Goal: Complete application form

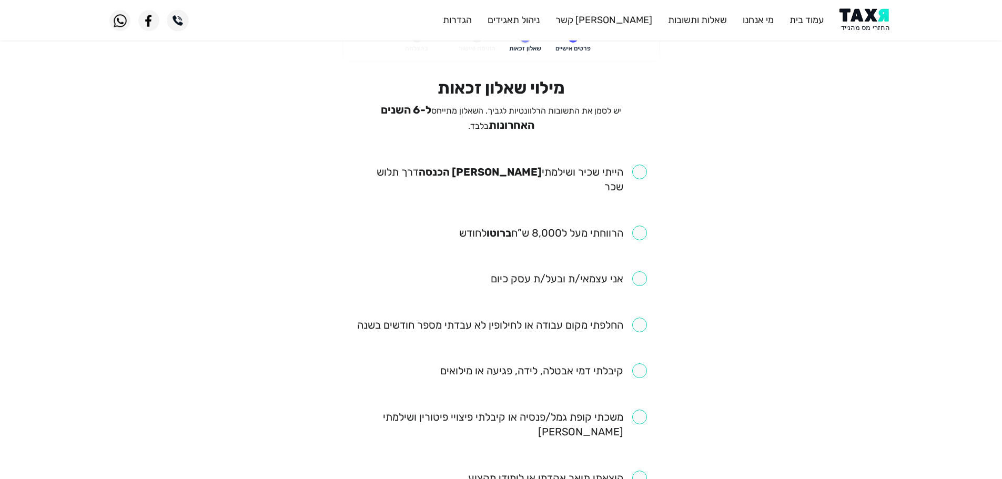
scroll to position [53, 0]
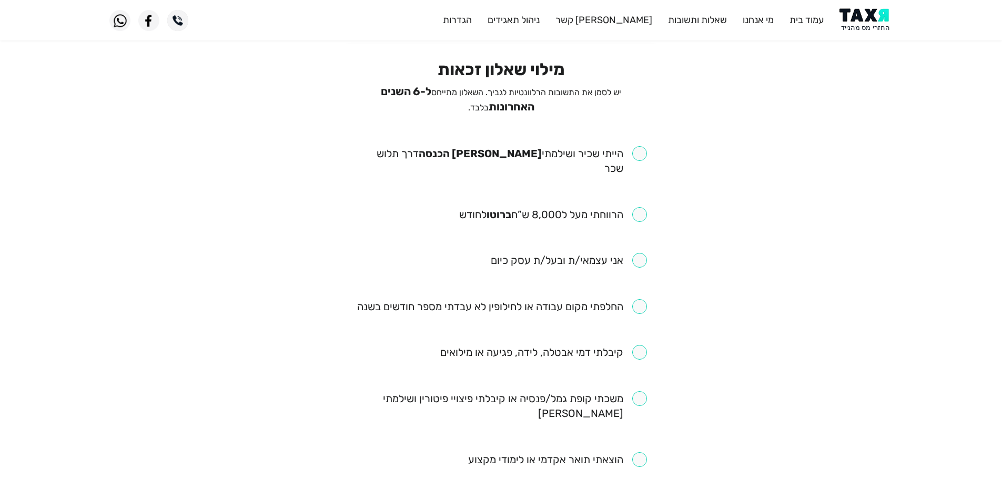
click at [643, 153] on input "checkbox" at bounding box center [501, 160] width 291 height 29
checkbox input "true"
click at [641, 207] on input "checkbox" at bounding box center [553, 214] width 188 height 15
checkbox input "true"
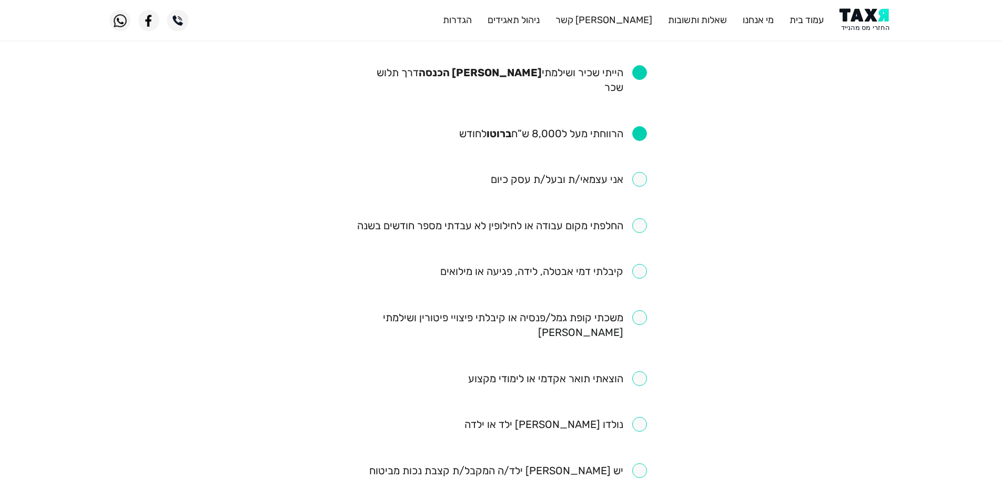
scroll to position [158, 0]
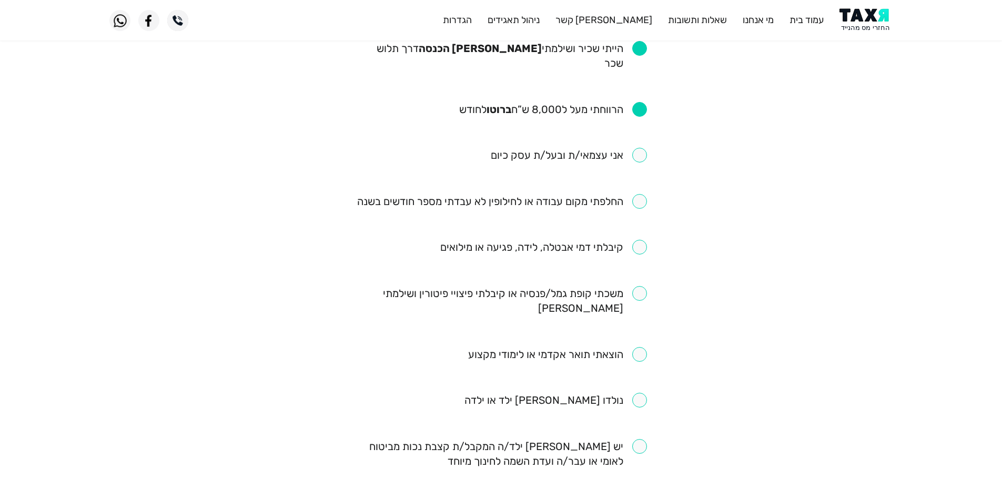
click at [639, 240] on input "checkbox" at bounding box center [543, 247] width 207 height 15
checkbox input "true"
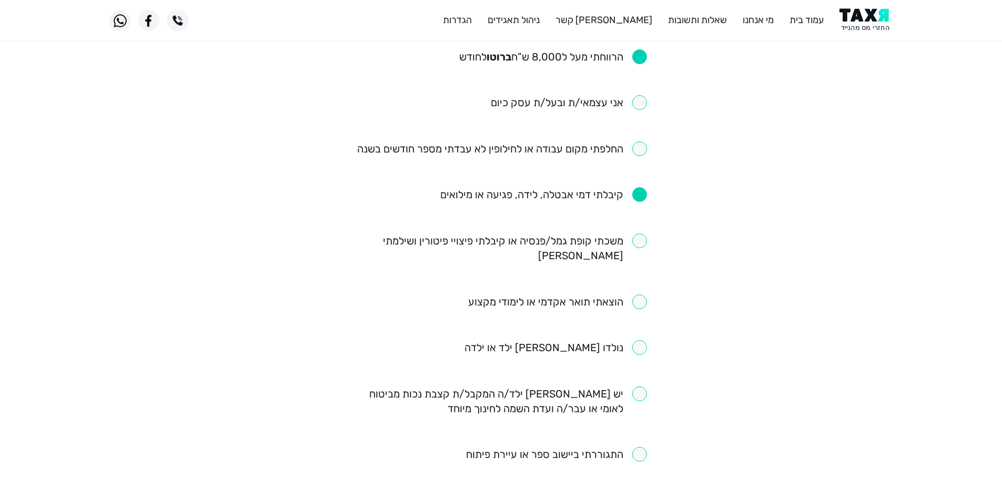
click at [637, 234] on input "checkbox" at bounding box center [501, 248] width 291 height 29
click at [639, 234] on input "checkbox" at bounding box center [501, 248] width 291 height 29
checkbox input "false"
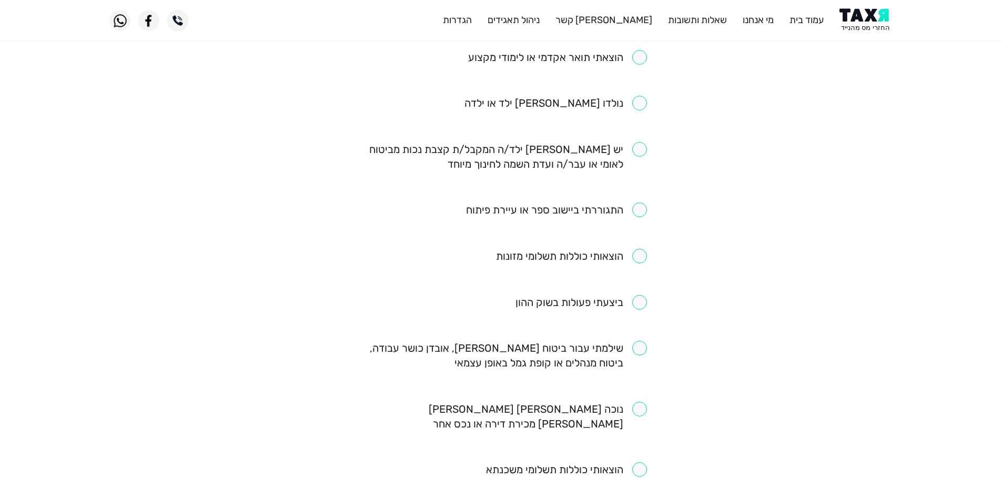
scroll to position [473, 0]
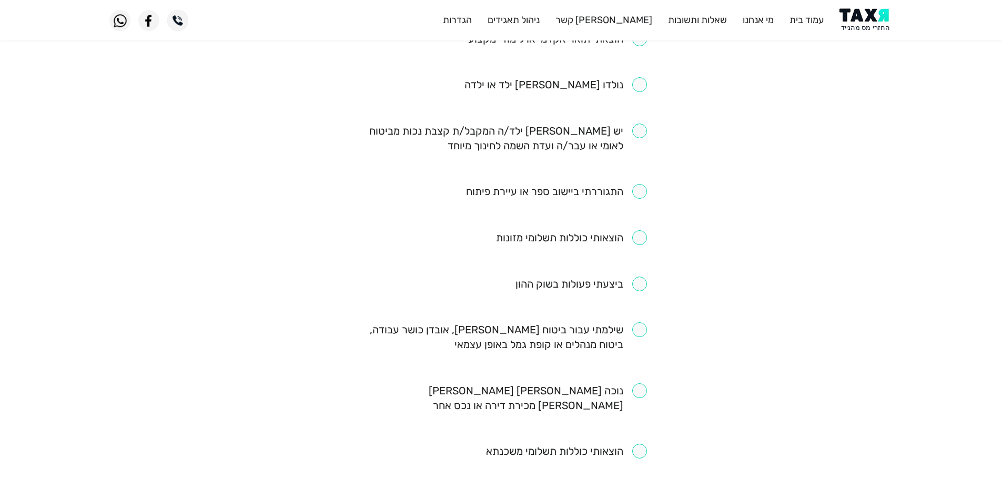
click at [640, 184] on input "checkbox" at bounding box center [556, 191] width 181 height 15
click at [639, 184] on input "checkbox" at bounding box center [556, 191] width 181 height 15
checkbox input "false"
click at [644, 322] on input "checkbox" at bounding box center [501, 336] width 291 height 29
checkbox input "true"
